Goal: Navigation & Orientation: Go to known website

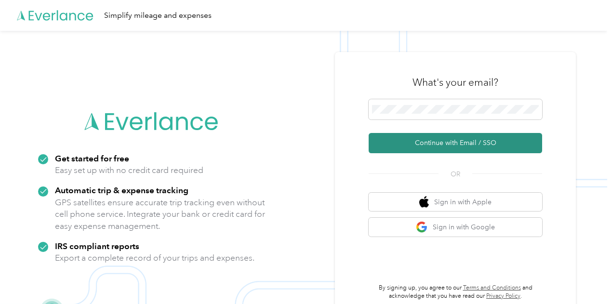
click at [451, 145] on button "Continue with Email / SSO" at bounding box center [456, 143] width 174 height 20
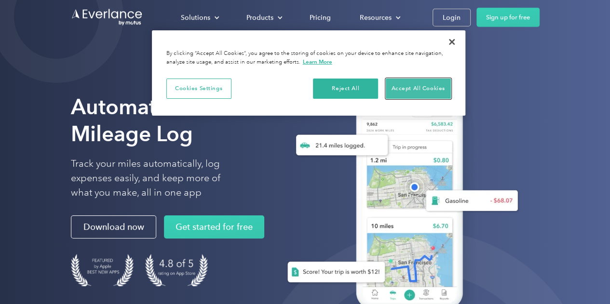
click at [415, 88] on button "Accept All Cookies" at bounding box center [418, 89] width 65 height 20
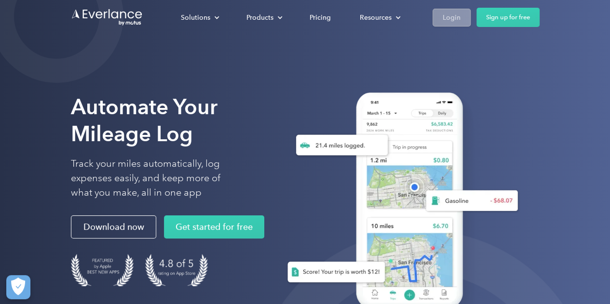
click at [454, 16] on div "Login" at bounding box center [451, 18] width 18 height 12
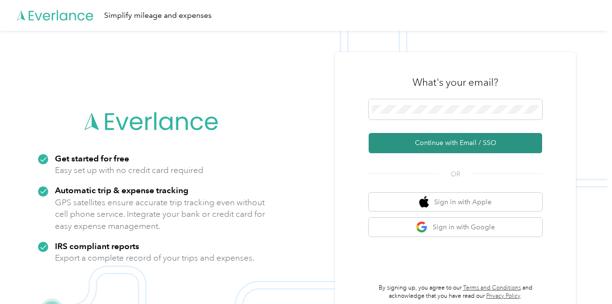
click at [435, 145] on button "Continue with Email / SSO" at bounding box center [456, 143] width 174 height 20
